Goal: Task Accomplishment & Management: Complete application form

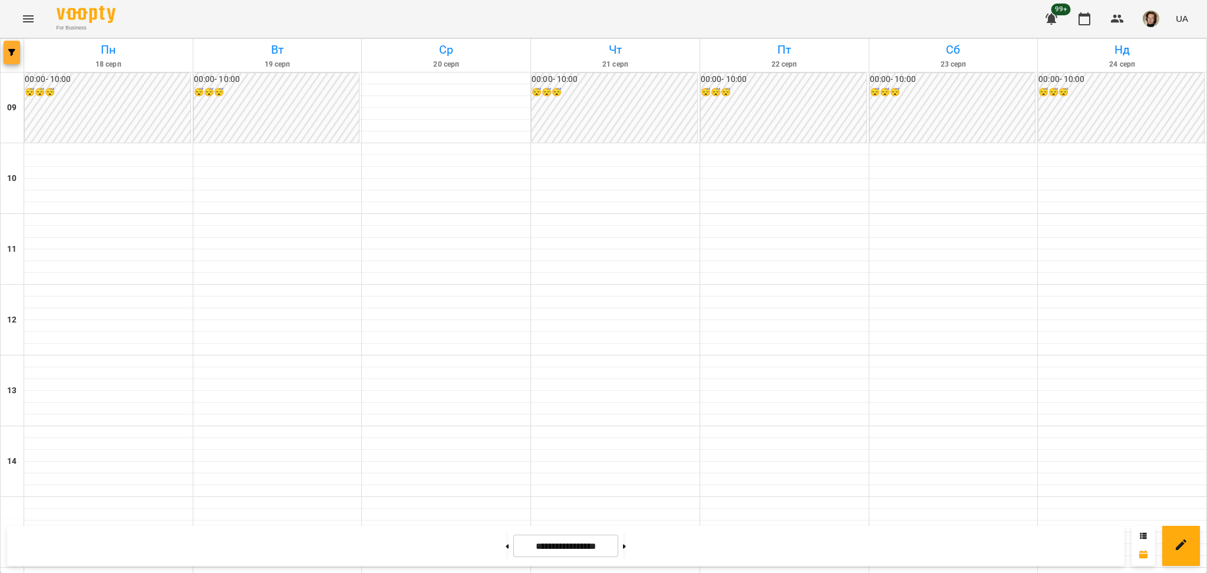
click at [13, 54] on icon "button" at bounding box center [11, 52] width 7 height 7
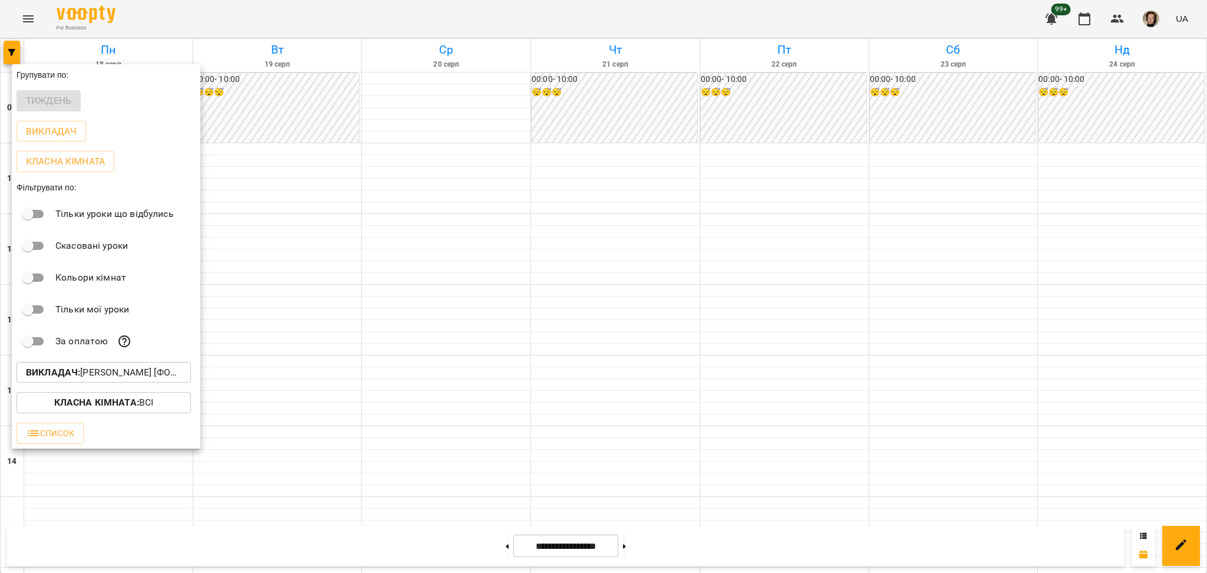
click at [138, 373] on p "Викладач : [PERSON_NAME] [фоно/вокал]" at bounding box center [104, 372] width 156 height 14
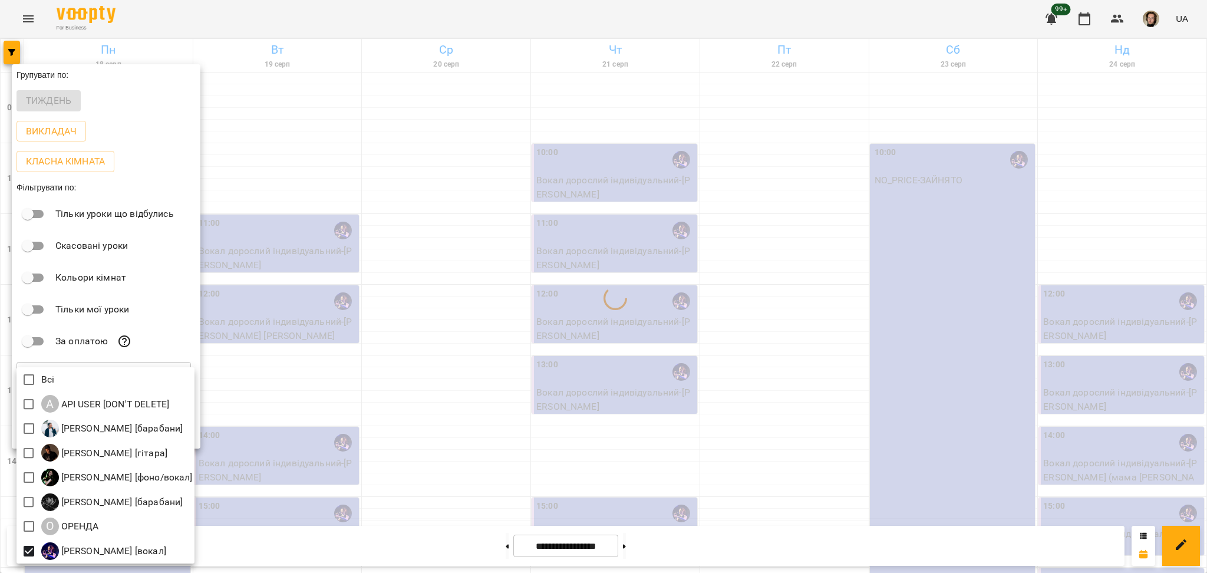
click at [401, 368] on div at bounding box center [603, 286] width 1207 height 573
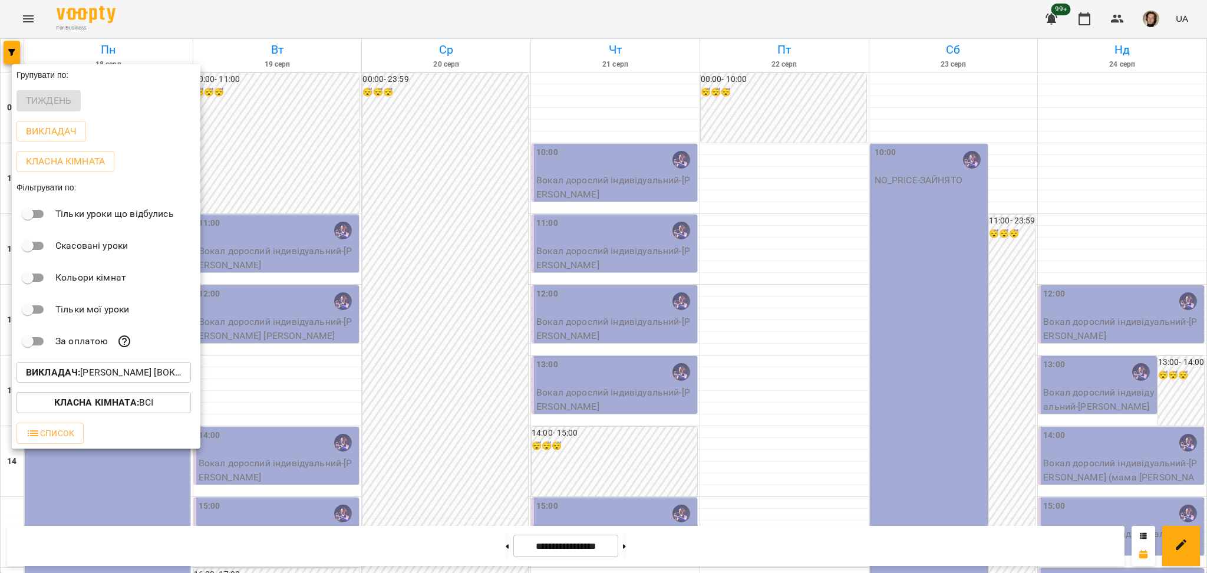
click at [1033, 396] on div at bounding box center [603, 286] width 1207 height 573
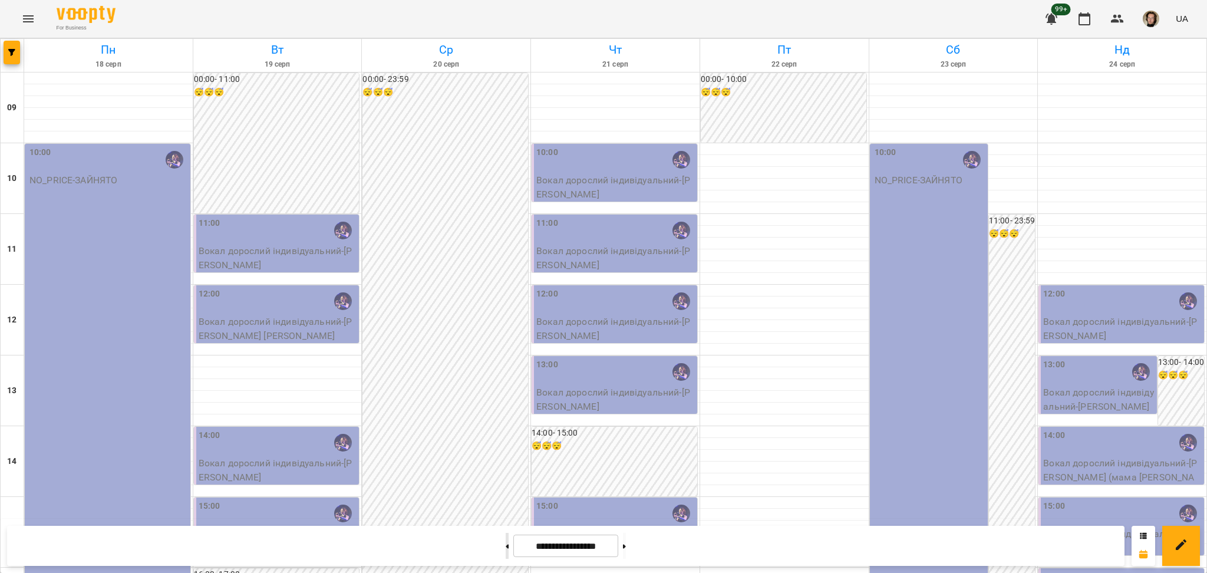
click at [506, 545] on button at bounding box center [507, 546] width 3 height 26
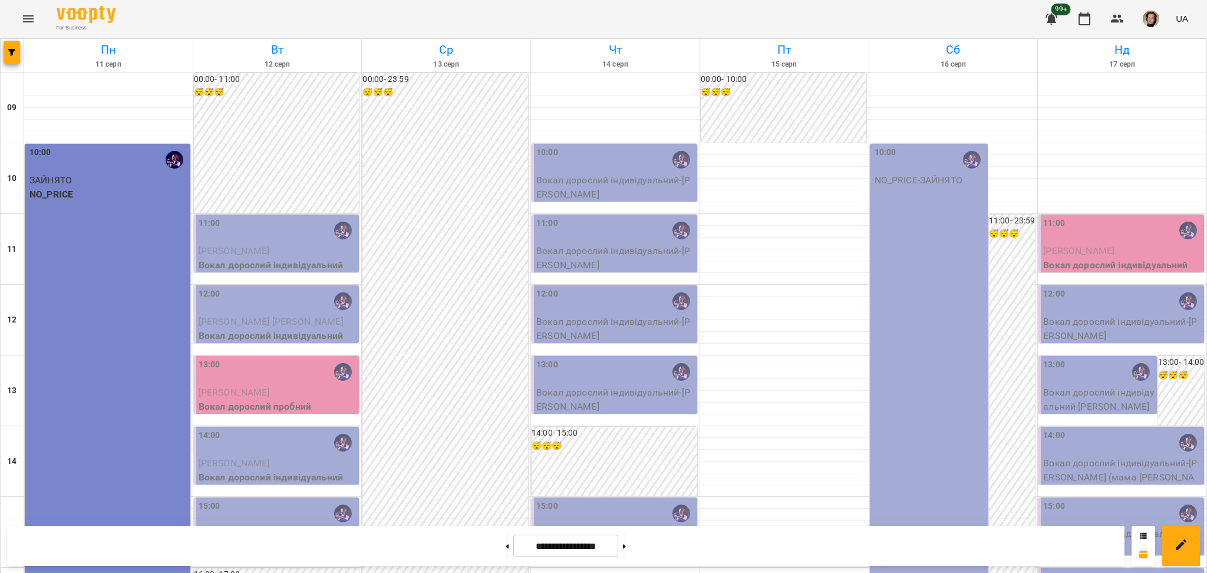
scroll to position [236, 0]
click at [17, 53] on span "button" at bounding box center [12, 52] width 17 height 7
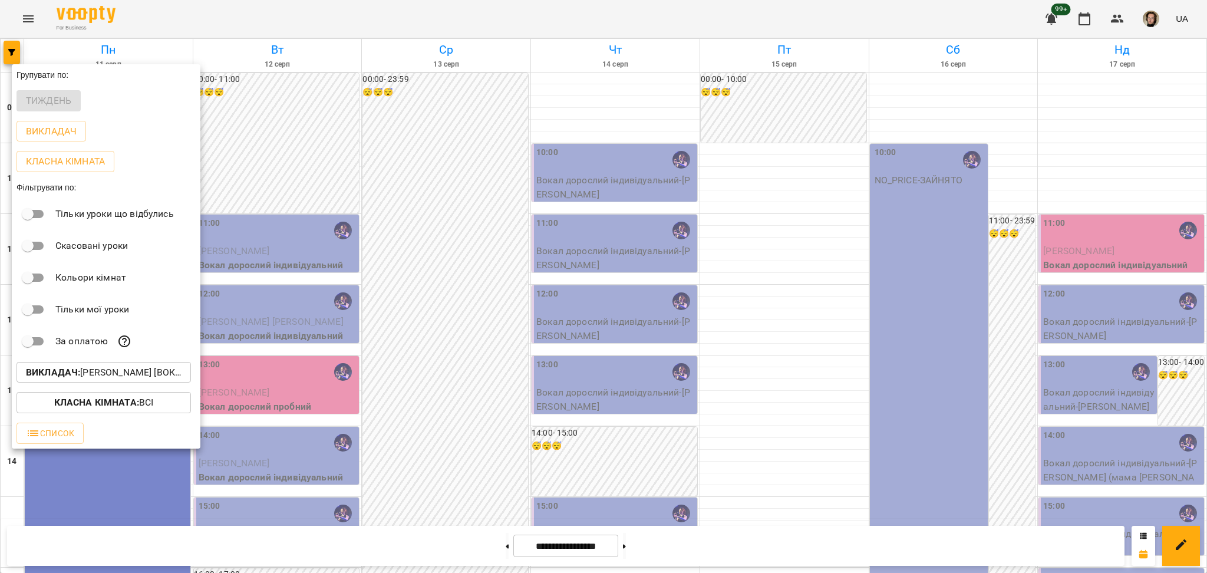
click at [83, 35] on div at bounding box center [603, 286] width 1207 height 573
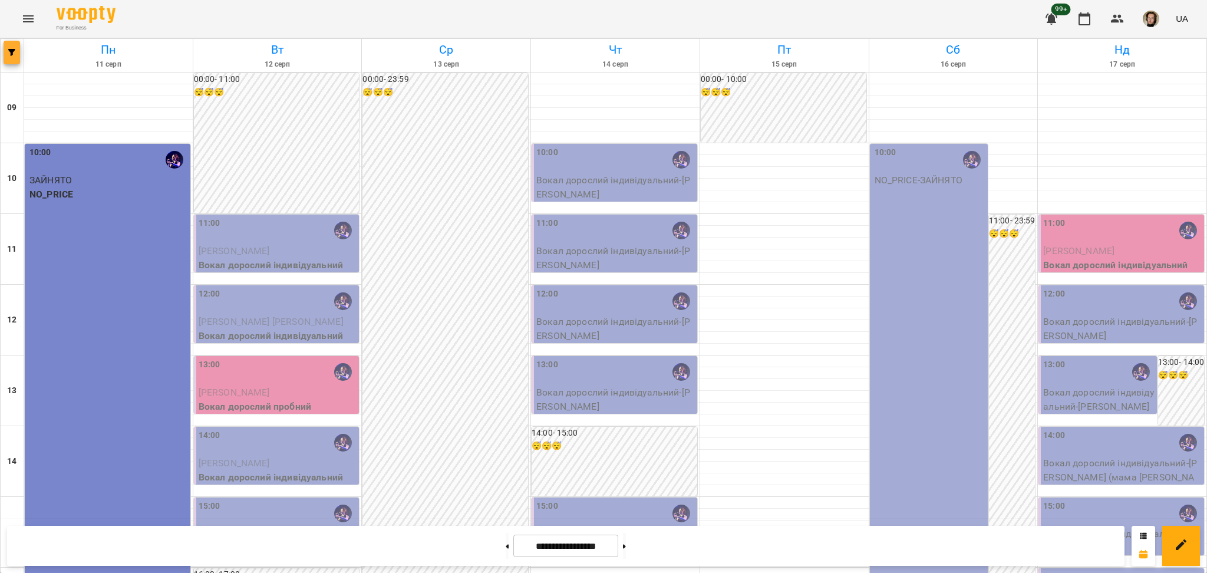
click at [20, 51] on div at bounding box center [13, 55] width 24 height 33
click at [14, 55] on icon "button" at bounding box center [11, 52] width 7 height 7
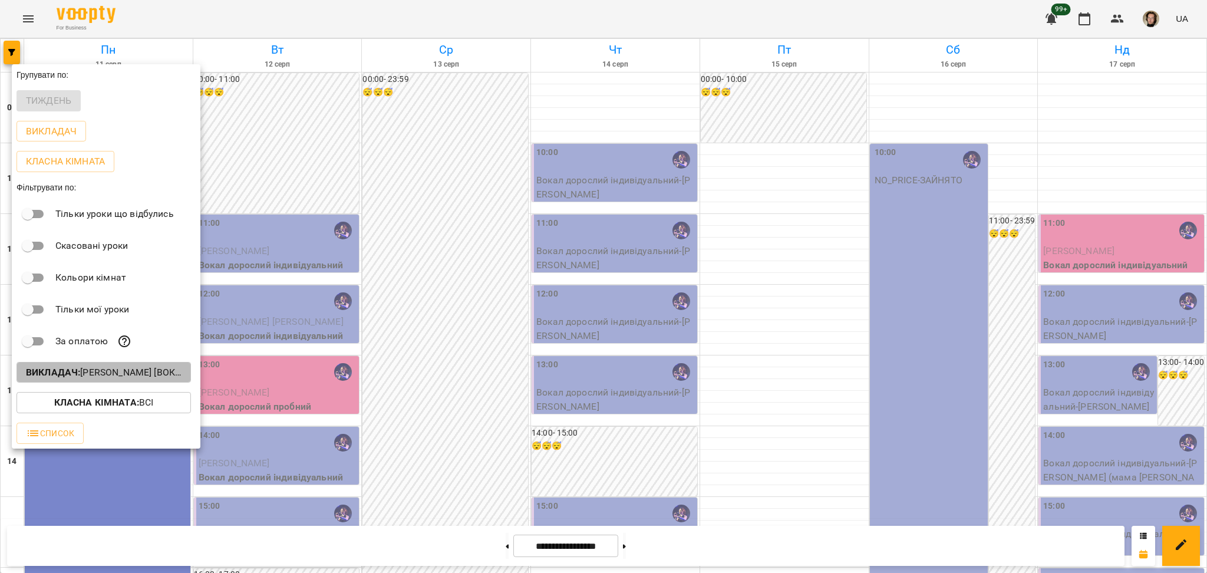
click at [78, 377] on b "Викладач :" at bounding box center [53, 372] width 54 height 11
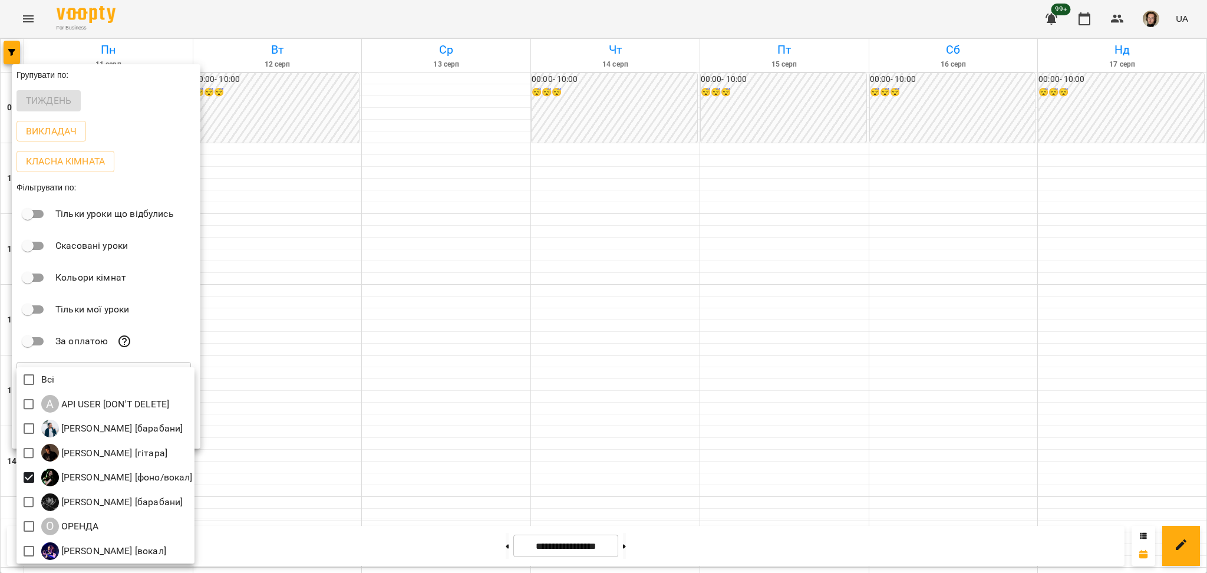
click at [369, 442] on div at bounding box center [603, 286] width 1207 height 573
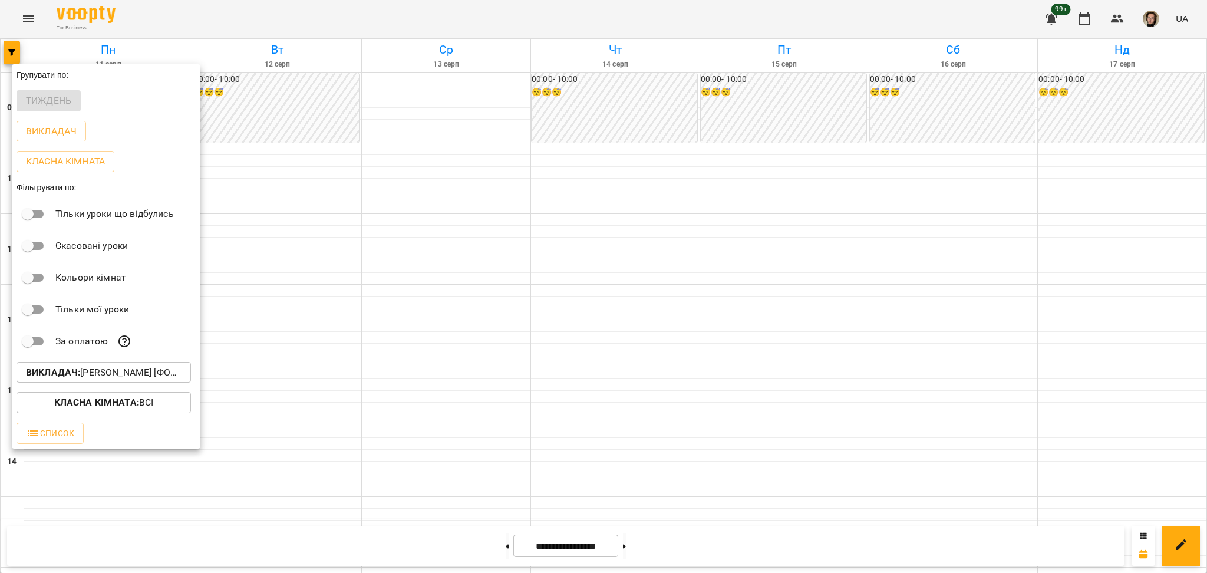
click at [134, 373] on p "Викладач : [PERSON_NAME] [фоно/вокал]" at bounding box center [104, 372] width 156 height 14
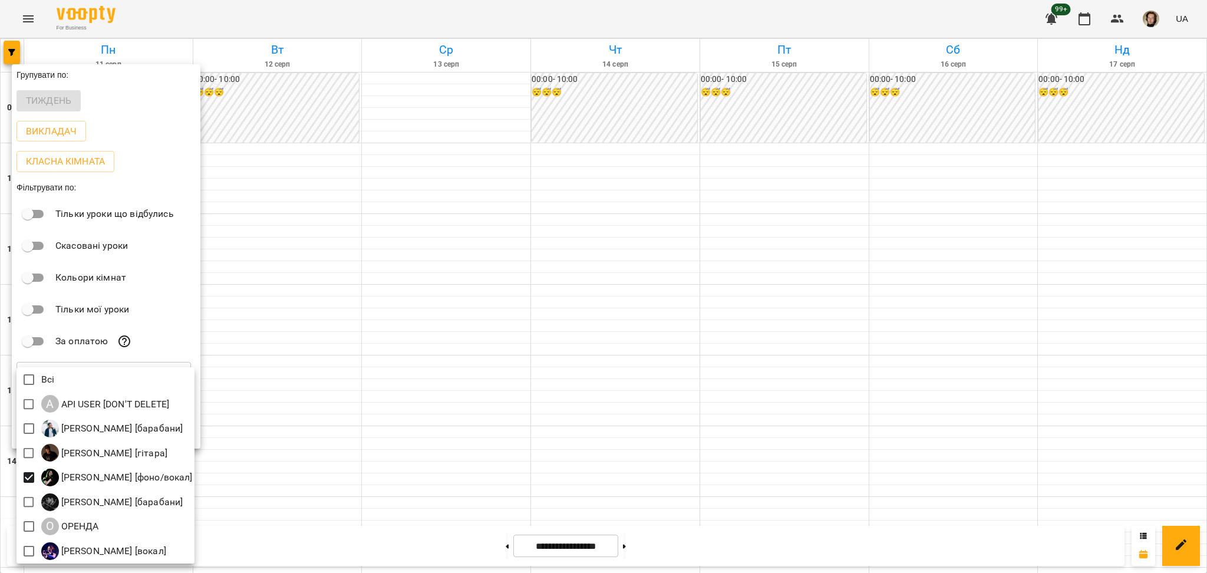
click at [483, 375] on div at bounding box center [603, 286] width 1207 height 573
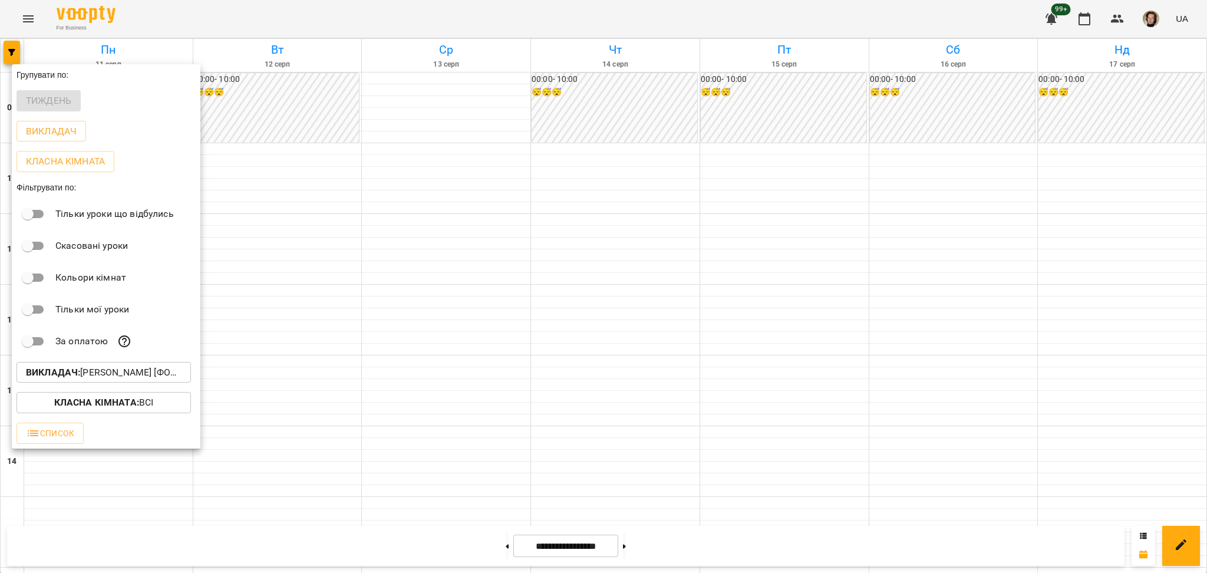
click at [534, 325] on div at bounding box center [603, 286] width 1207 height 573
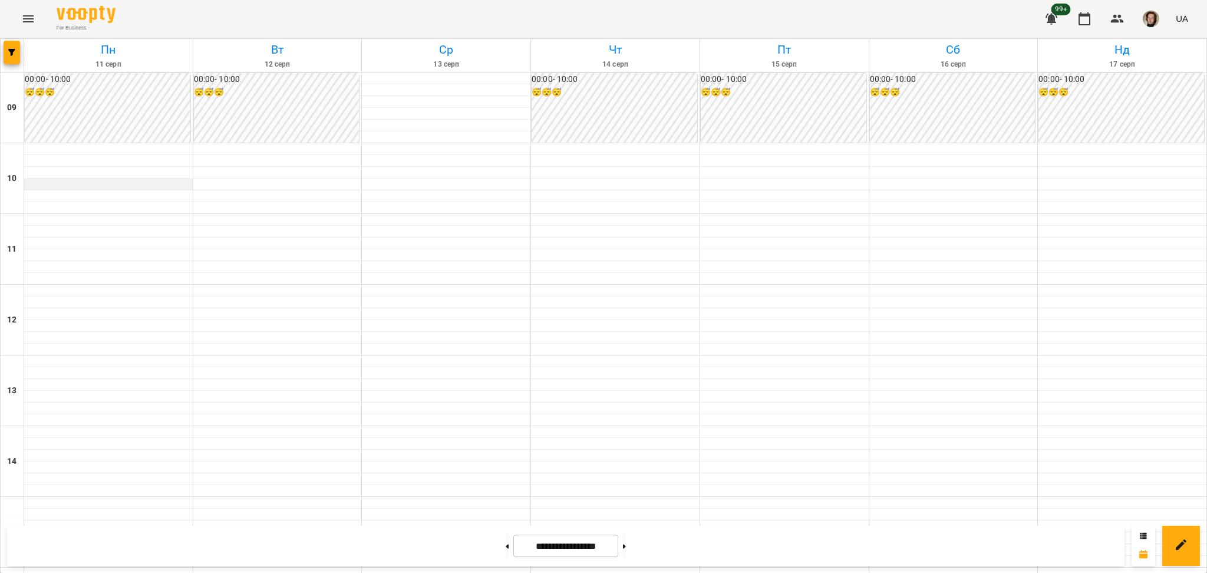
scroll to position [0, 0]
click at [1, 56] on div at bounding box center [13, 55] width 24 height 33
click at [5, 57] on button "button" at bounding box center [12, 53] width 17 height 24
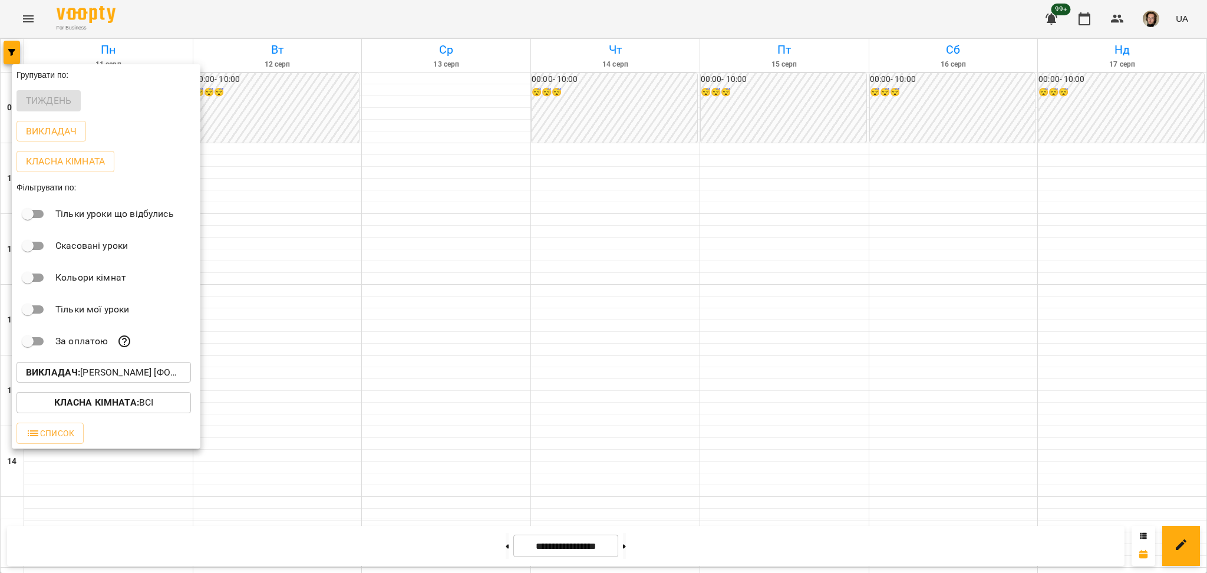
click at [526, 335] on div at bounding box center [603, 286] width 1207 height 573
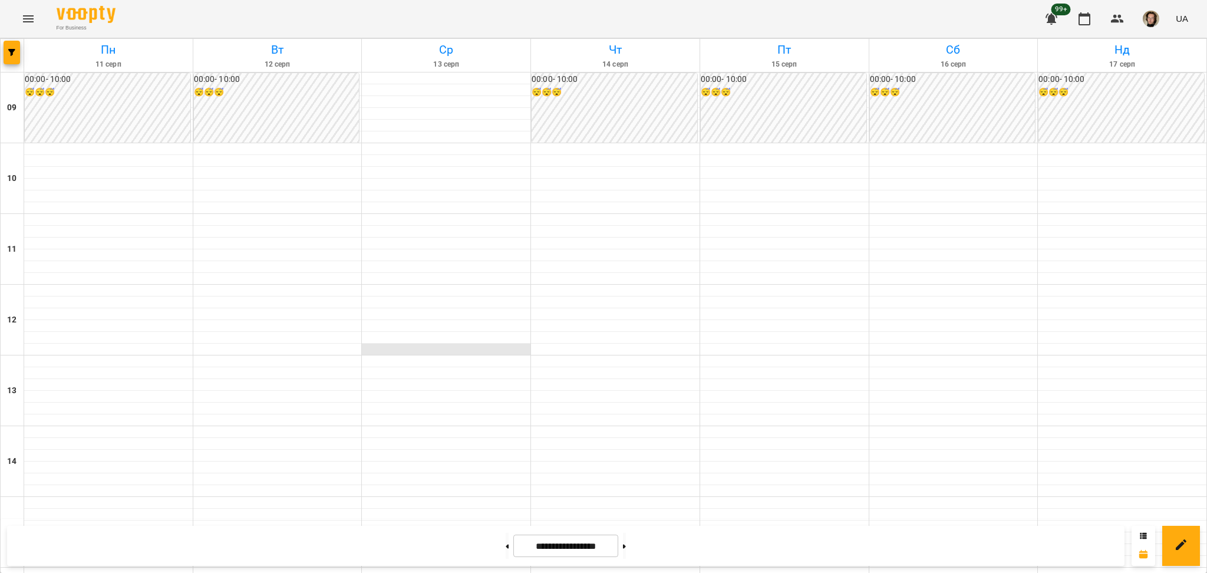
scroll to position [157, 0]
click at [626, 541] on button at bounding box center [624, 546] width 3 height 26
type input "**********"
click at [10, 51] on icon "button" at bounding box center [11, 52] width 7 height 7
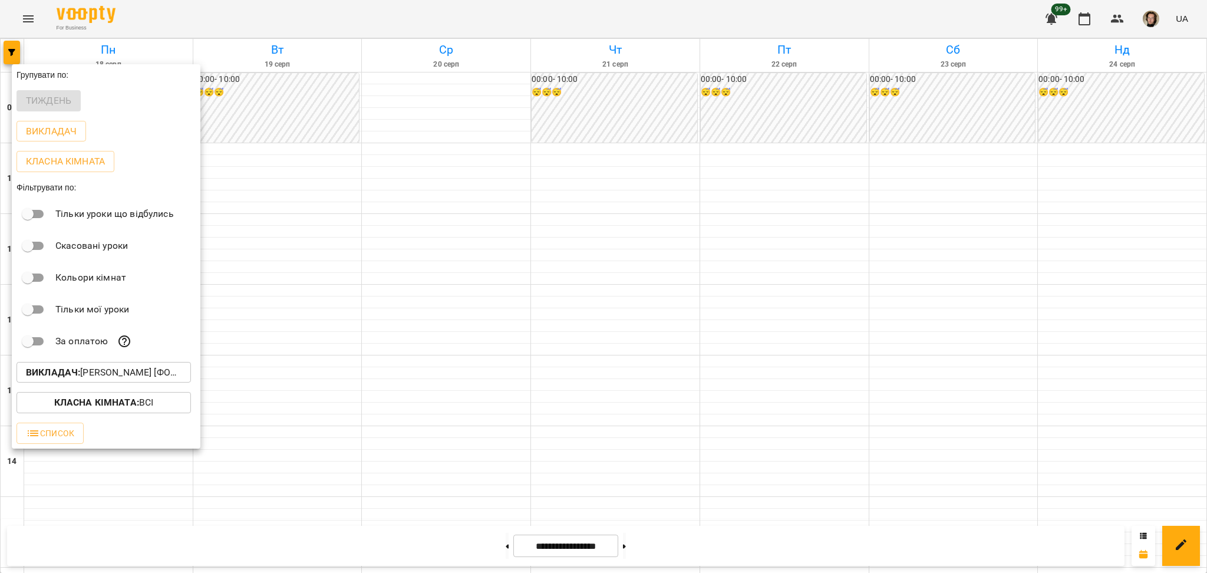
click at [74, 369] on p "Викладач : [PERSON_NAME] [фоно/вокал]" at bounding box center [104, 372] width 156 height 14
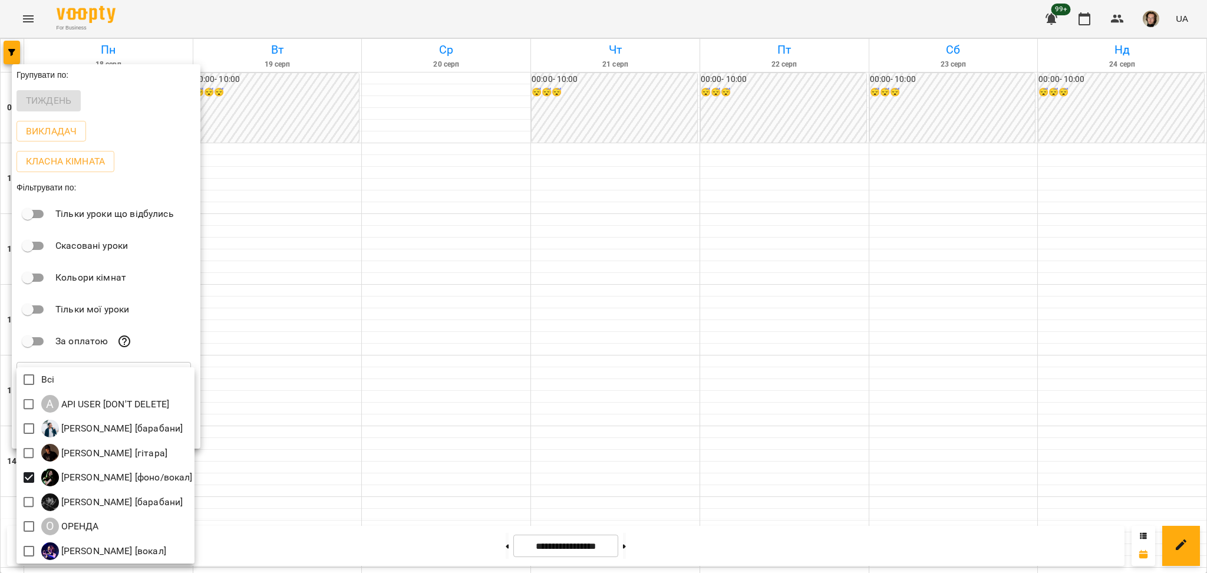
click at [1123, 19] on div at bounding box center [603, 286] width 1207 height 573
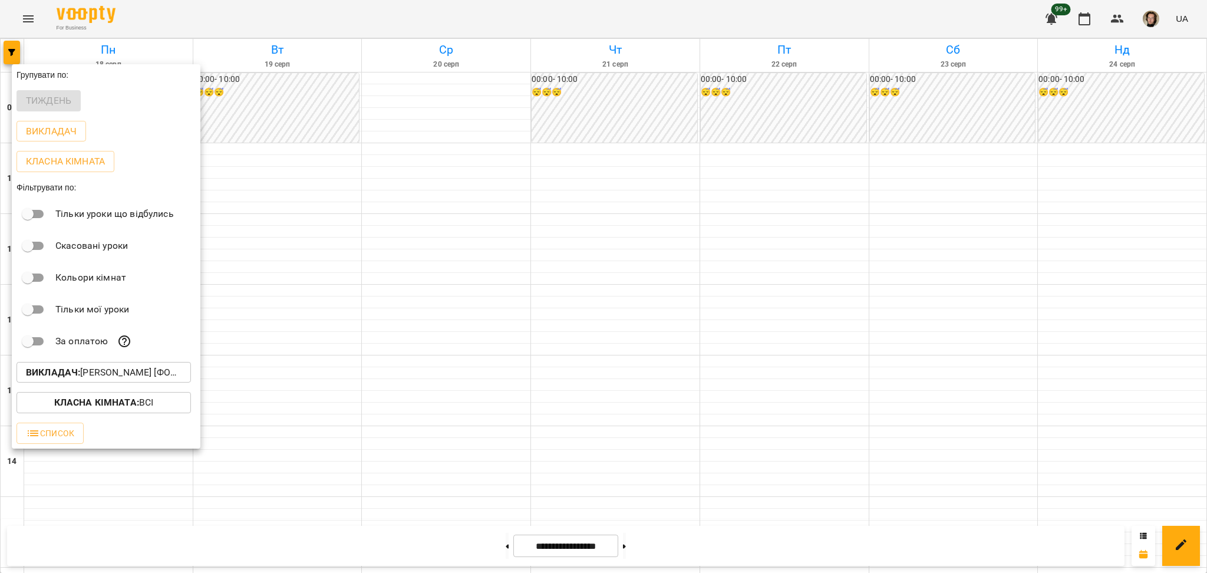
click at [1124, 18] on div at bounding box center [603, 286] width 1207 height 573
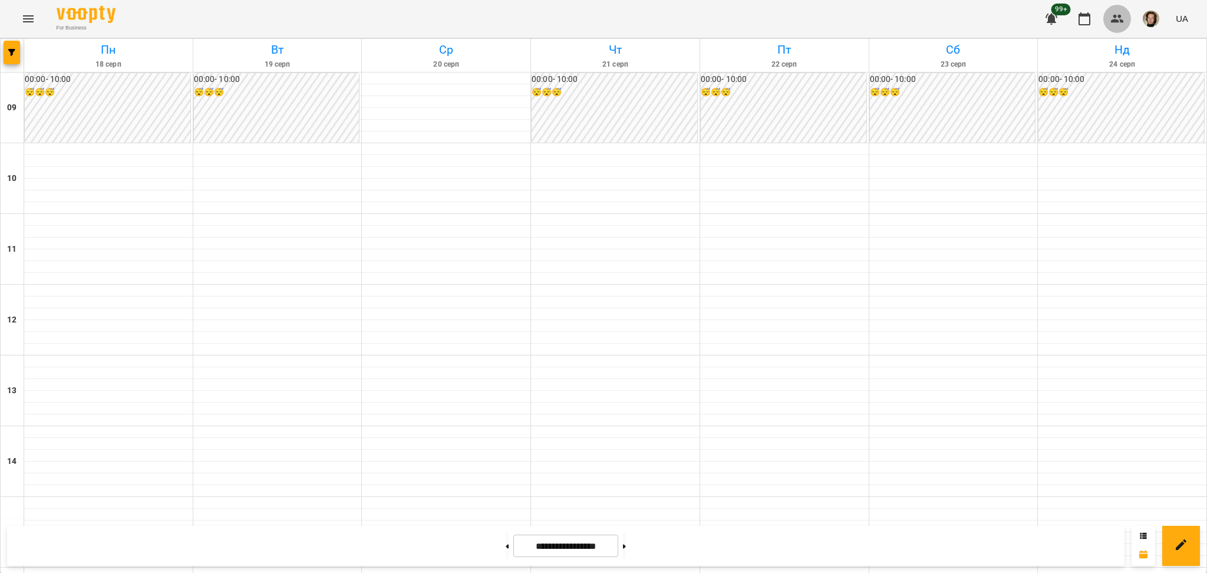
click at [1123, 18] on icon "button" at bounding box center [1118, 19] width 14 height 14
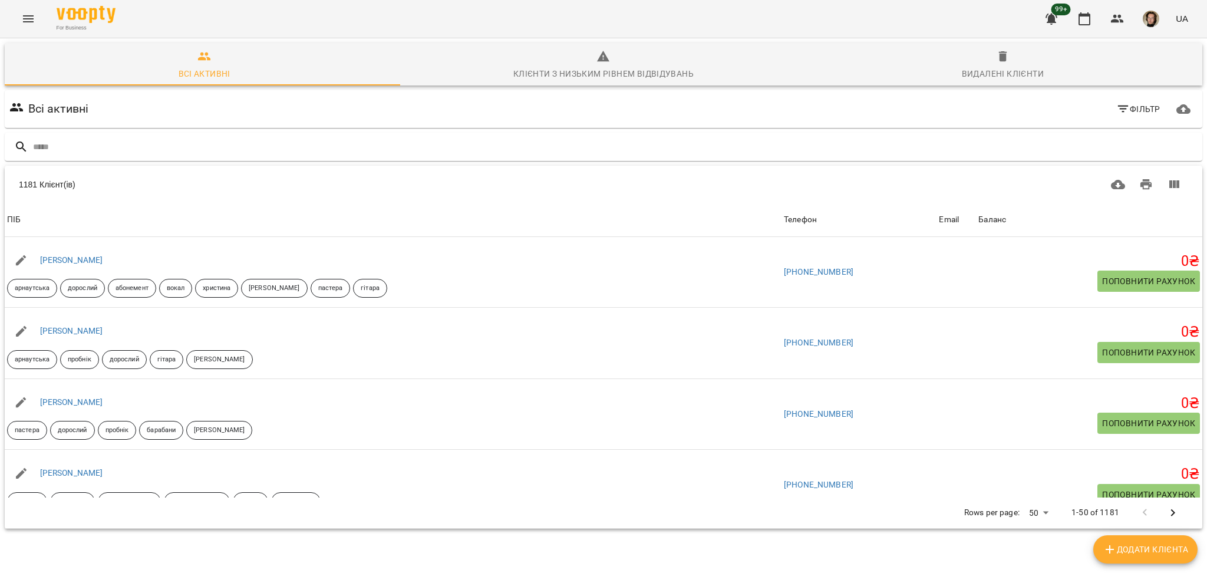
click at [1138, 545] on span "Додати клієнта" at bounding box center [1145, 549] width 85 height 14
select select "**"
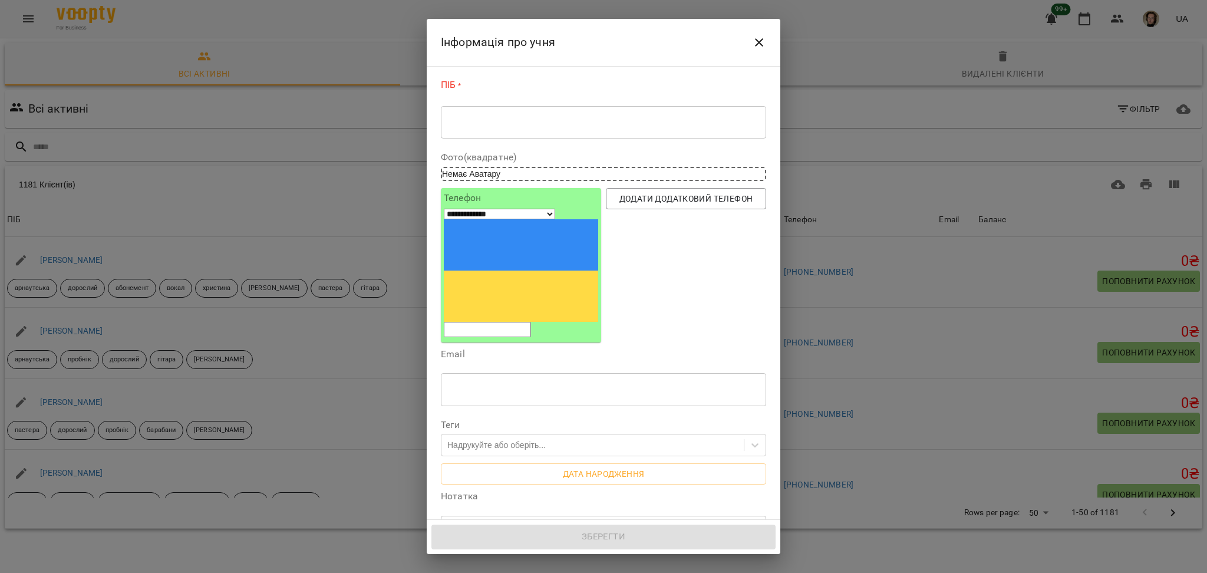
click at [463, 110] on div "* ​" at bounding box center [603, 122] width 325 height 33
drag, startPoint x: 463, startPoint y: 110, endPoint x: 460, endPoint y: 118, distance: 8.6
click at [454, 110] on div "* ​" at bounding box center [603, 122] width 325 height 33
click at [595, 111] on div "* ​" at bounding box center [603, 122] width 325 height 33
paste textarea "**********"
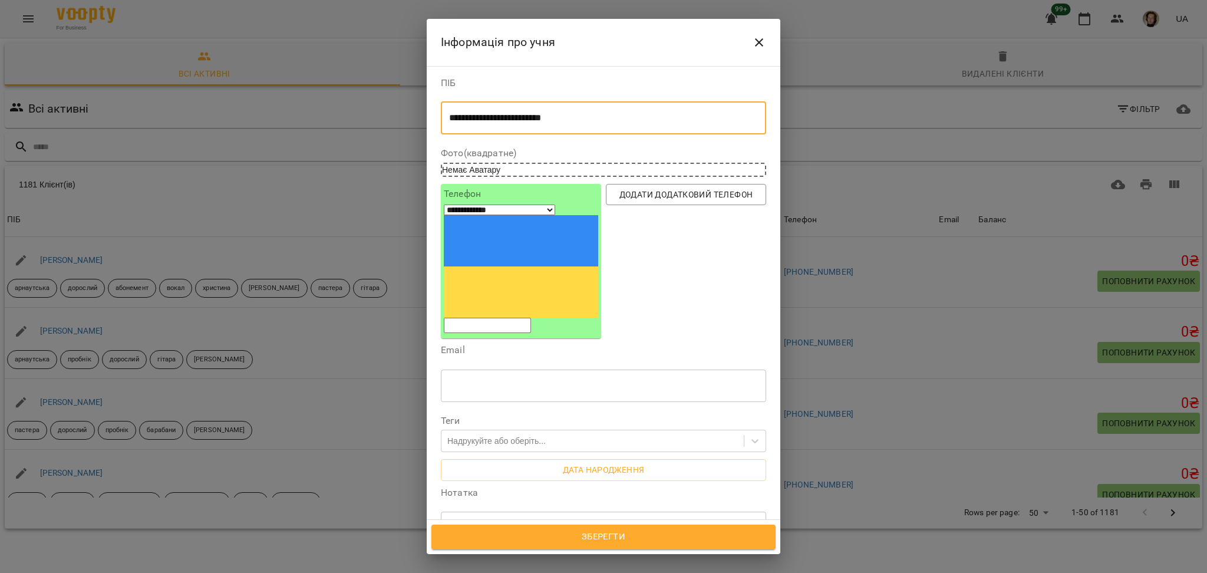
type textarea "**********"
click at [483, 318] on input "tel" at bounding box center [487, 325] width 87 height 15
click at [500, 318] on input "tel" at bounding box center [487, 325] width 87 height 15
paste input "**********"
type input "**********"
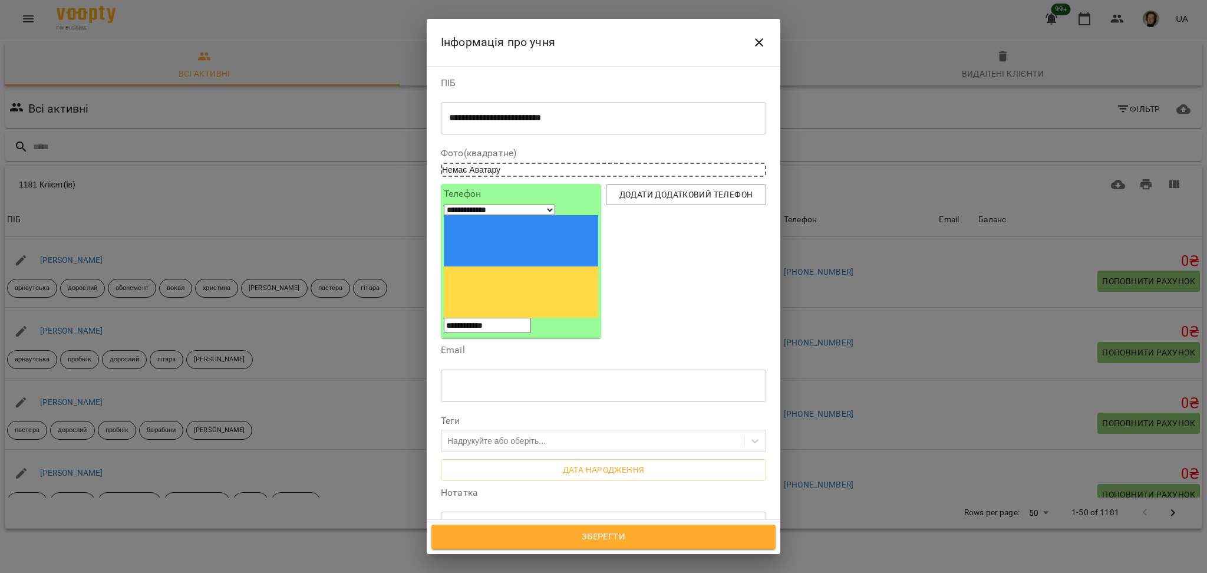
click at [479, 369] on input "text" at bounding box center [603, 385] width 325 height 33
click at [464, 435] on div "Надрукуйте або оберіть..." at bounding box center [496, 441] width 98 height 12
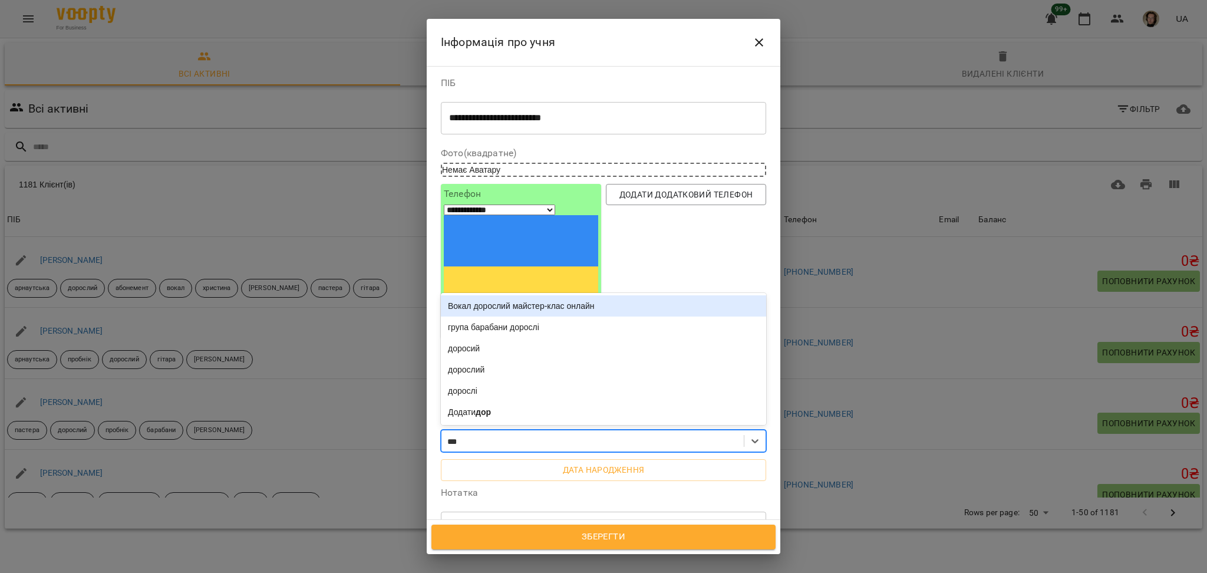
type input "****"
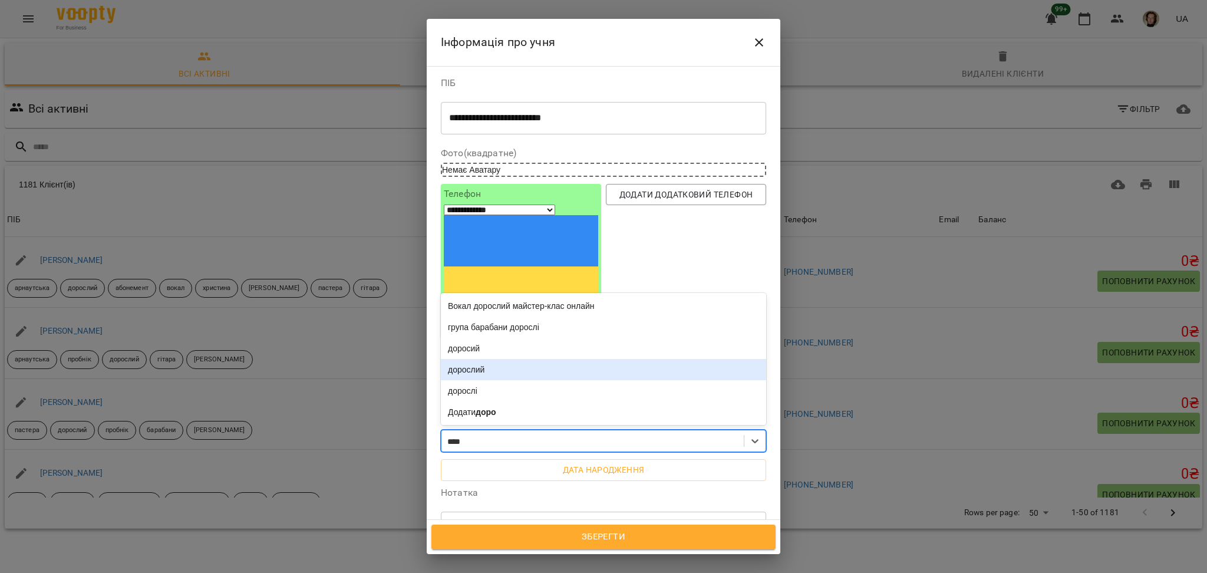
click at [485, 359] on div "дорослий" at bounding box center [603, 369] width 325 height 21
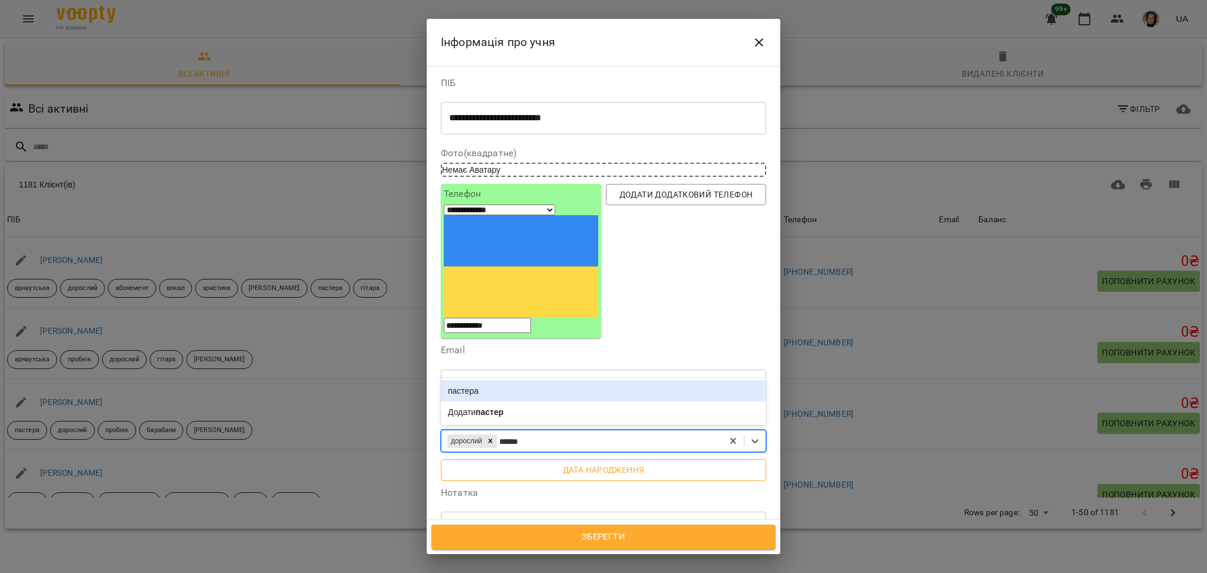
type input "*******"
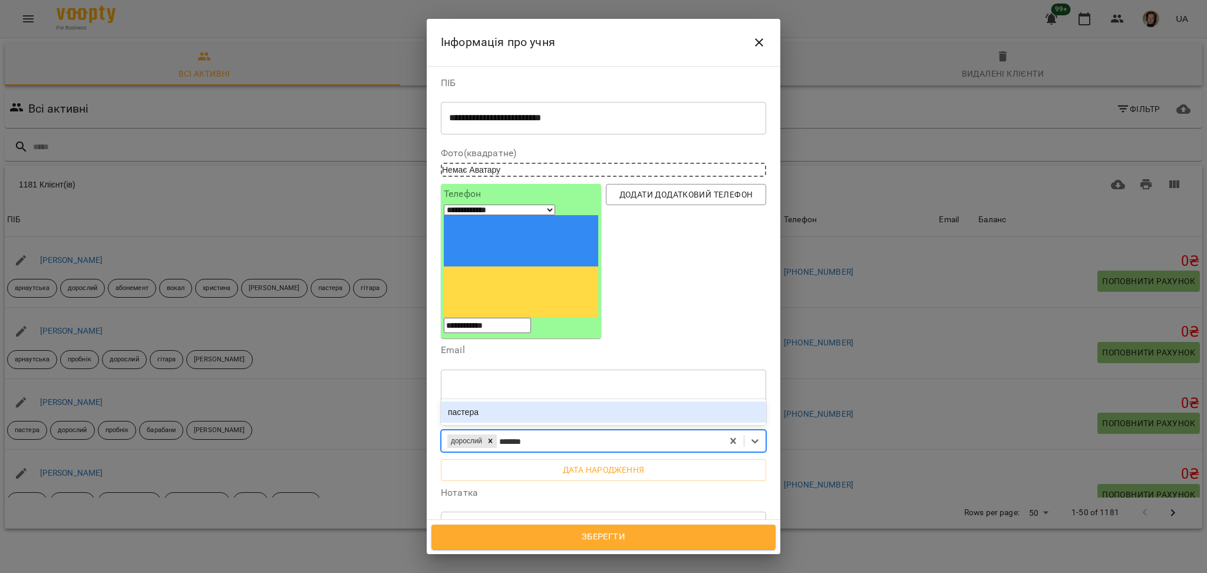
click at [495, 401] on div "пастера" at bounding box center [603, 411] width 325 height 21
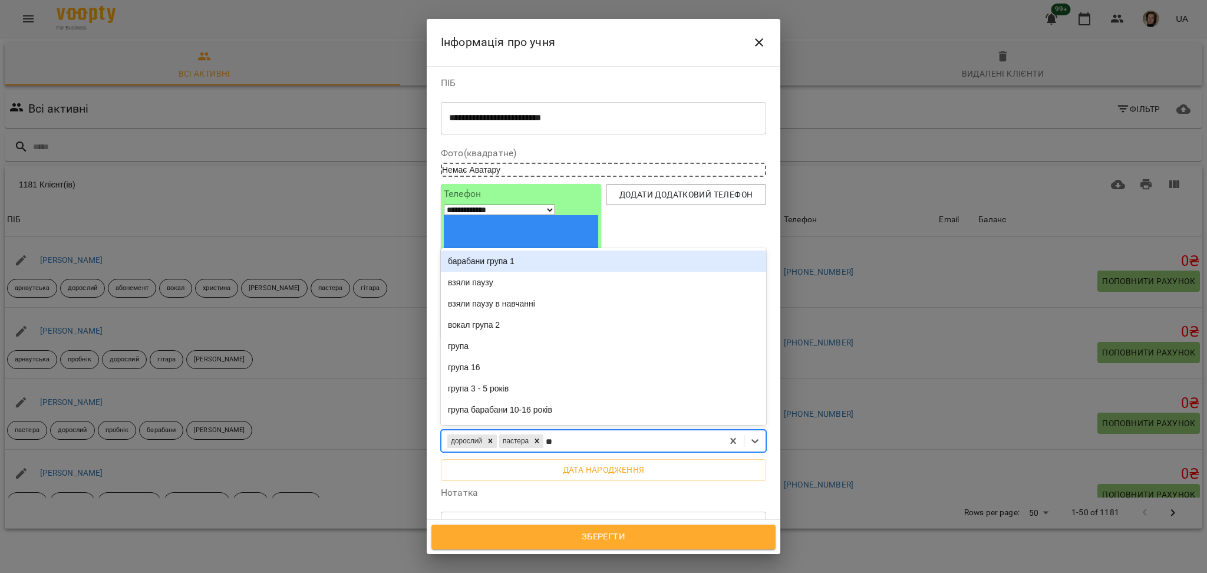
type input "***"
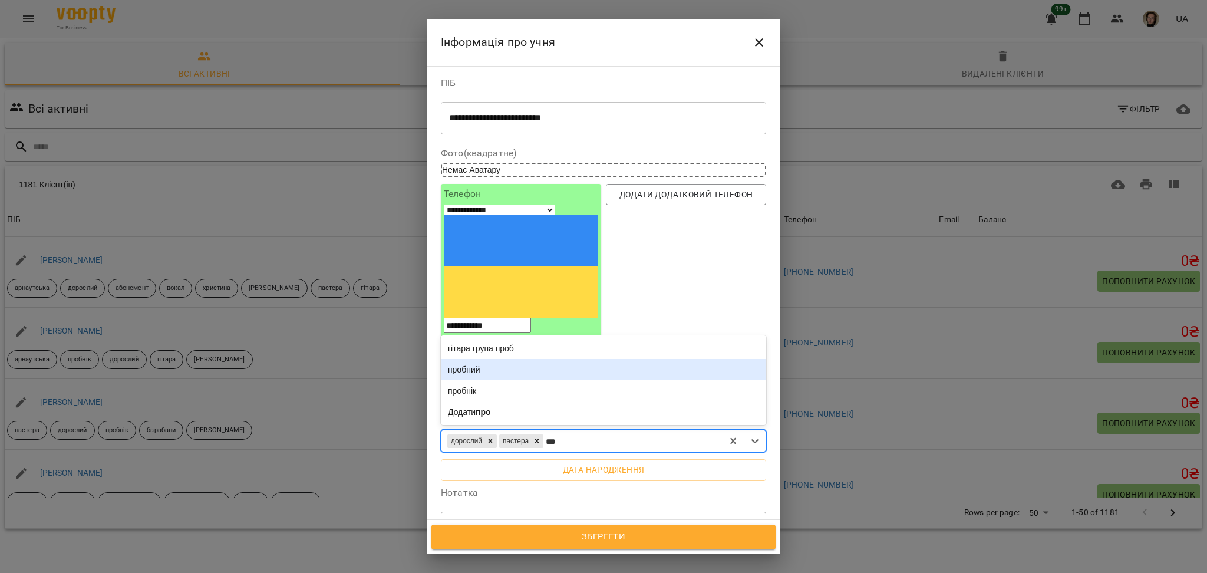
click at [559, 359] on div "пробний" at bounding box center [603, 369] width 325 height 21
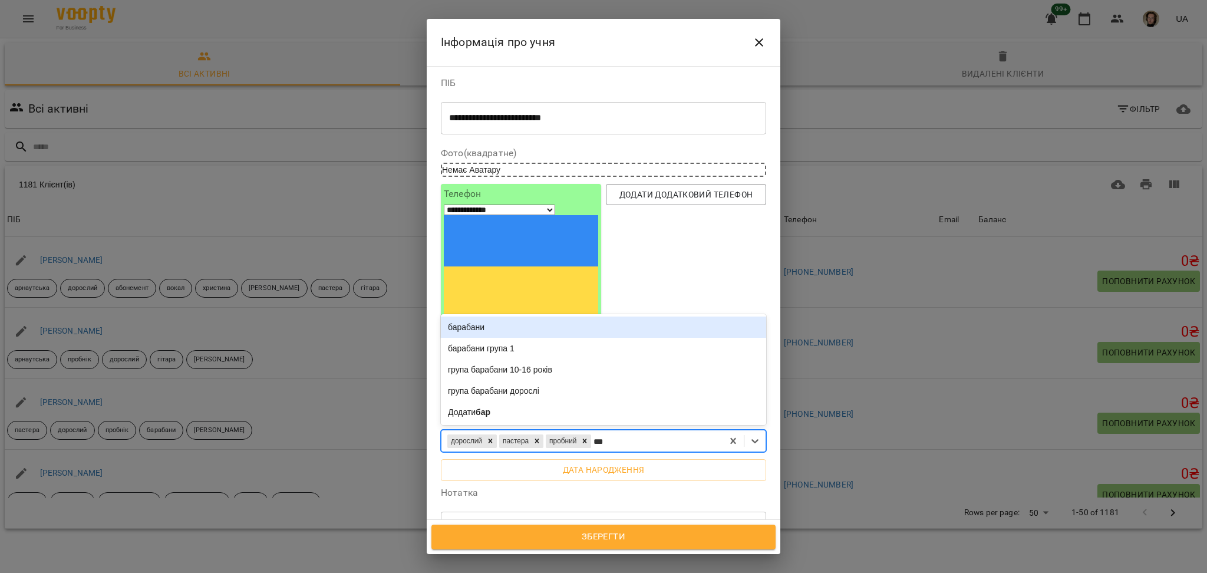
type input "****"
click at [535, 317] on div "барабани" at bounding box center [603, 327] width 325 height 21
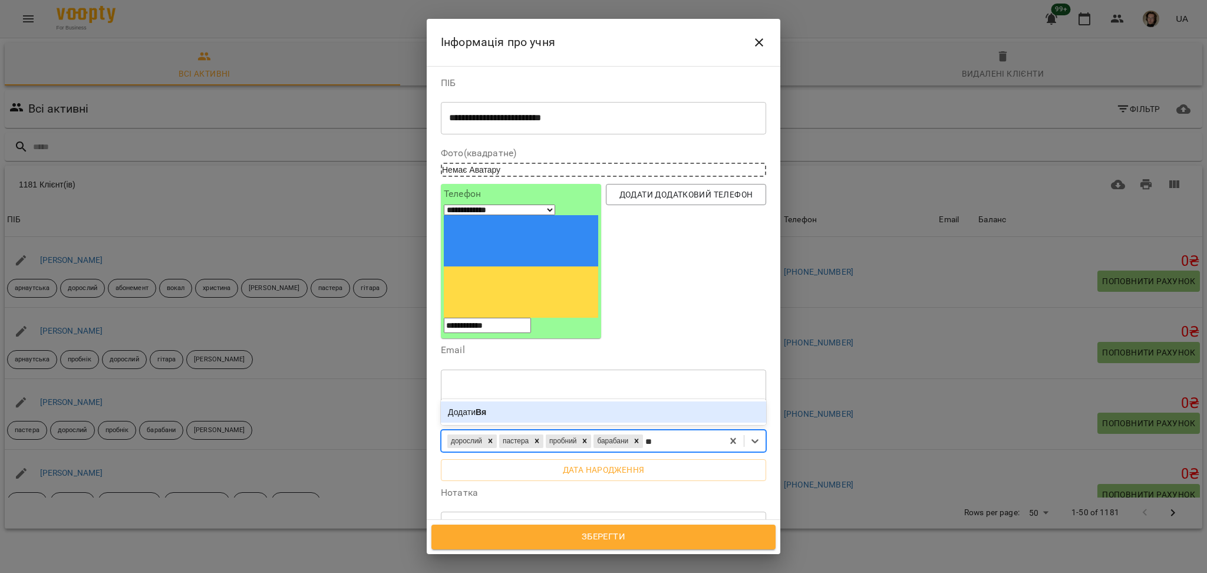
type input "*"
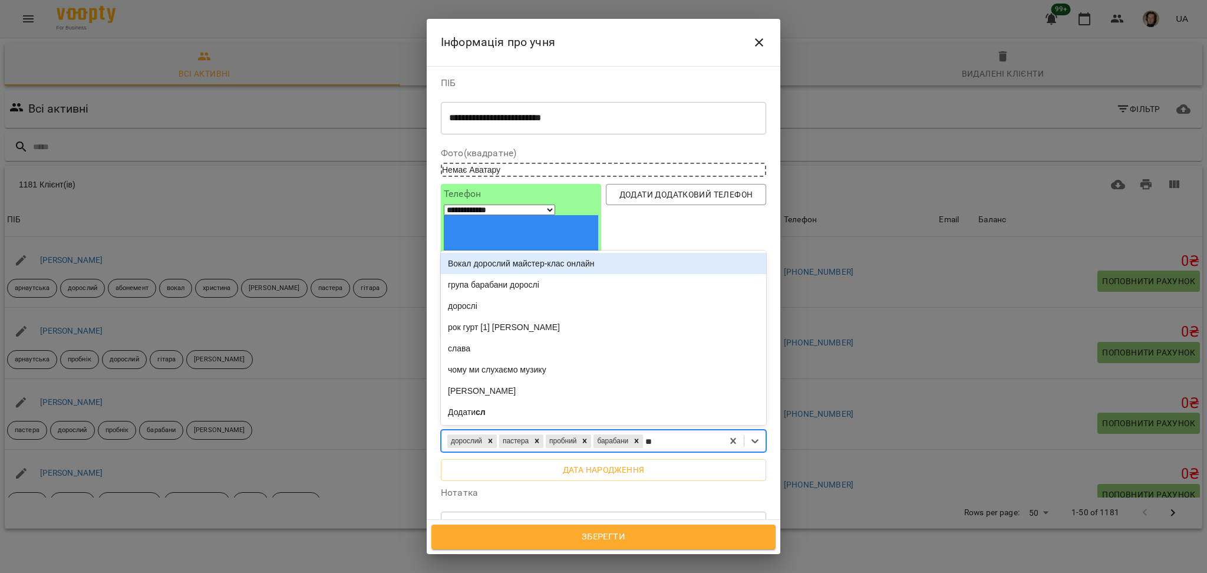
type input "***"
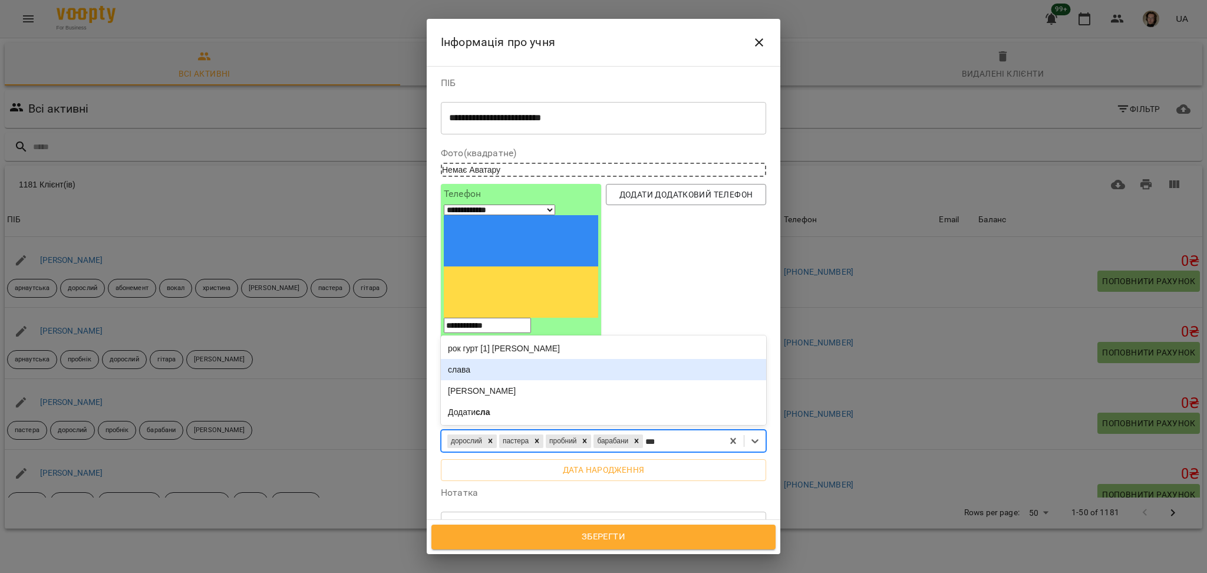
click at [613, 359] on div "слава" at bounding box center [603, 369] width 325 height 21
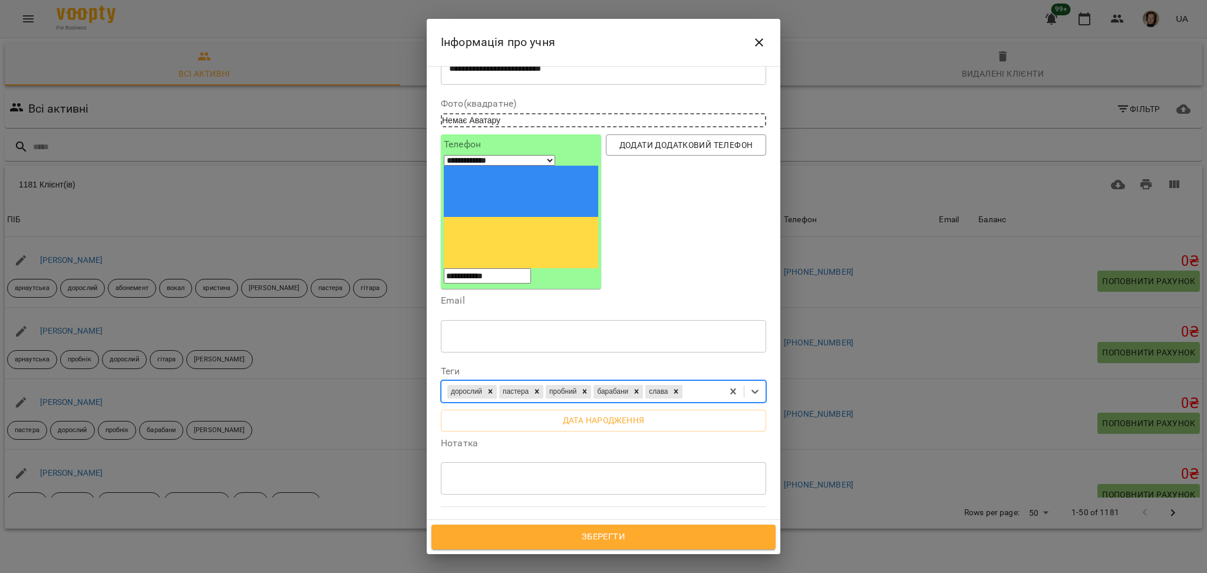
scroll to position [159, 0]
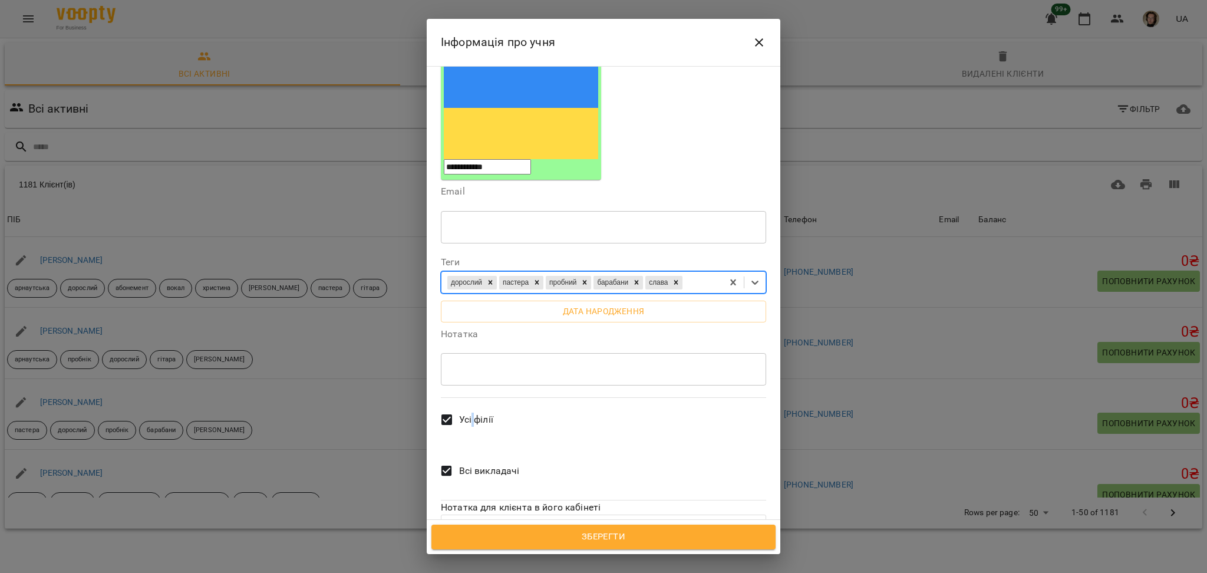
click at [470, 413] on span "Усі філії" at bounding box center [476, 420] width 34 height 14
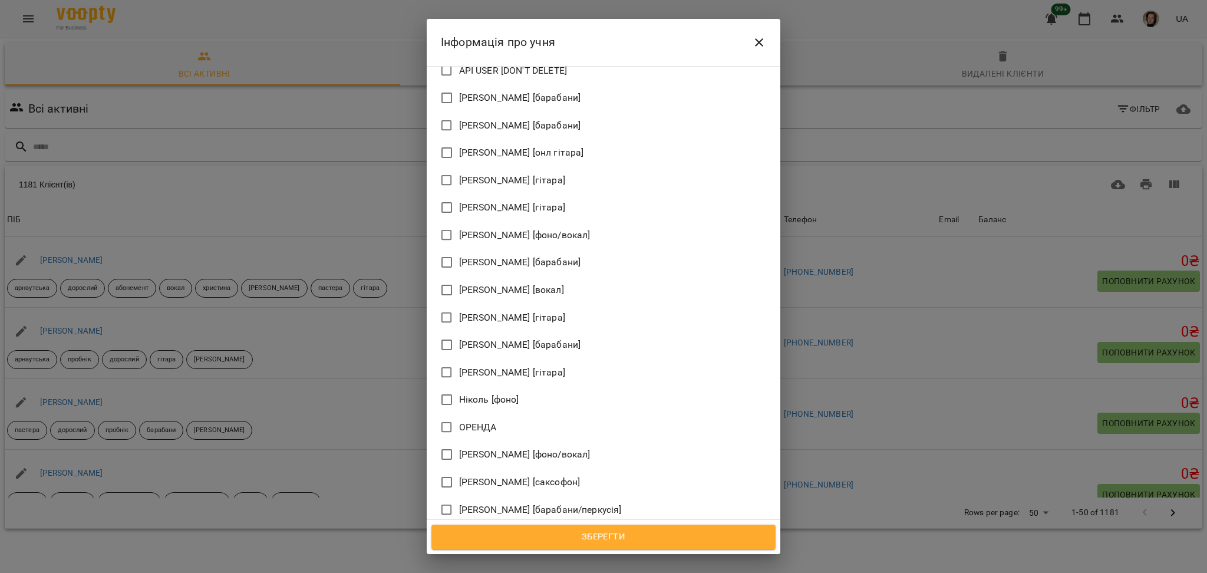
scroll to position [760, 0]
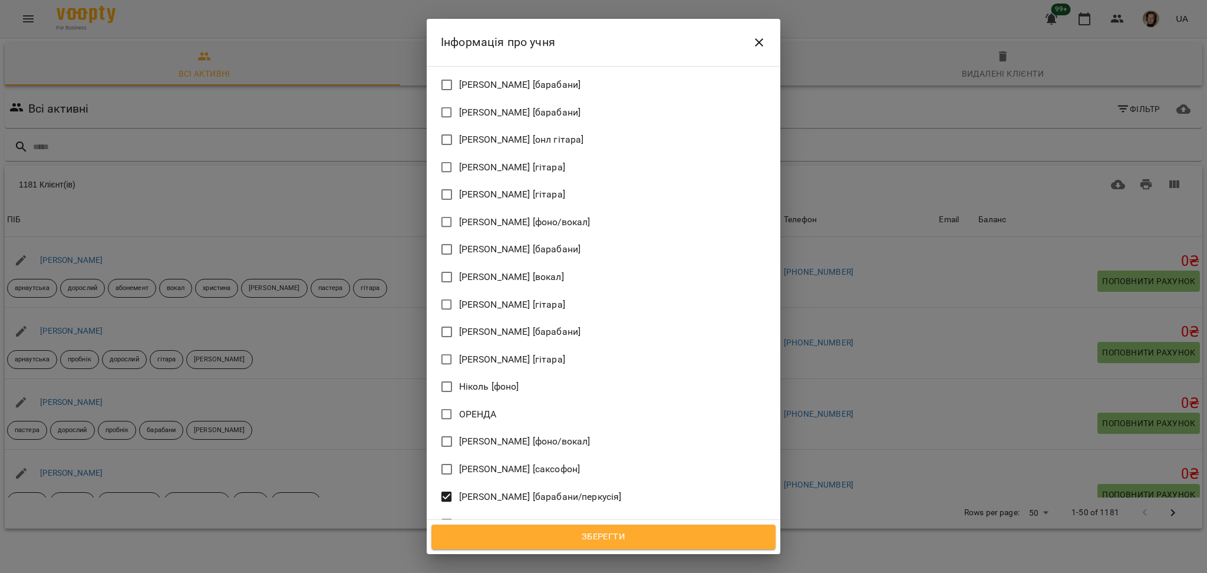
click at [595, 545] on button "Зберегти" at bounding box center [603, 537] width 344 height 25
